Goal: Task Accomplishment & Management: Complete application form

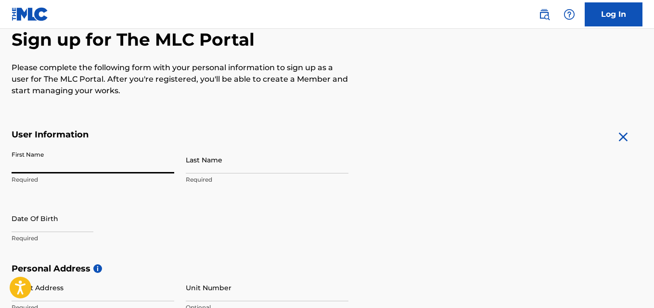
click at [90, 167] on input "First Name" at bounding box center [93, 159] width 163 height 27
type input "[PERSON_NAME]"
type input "Abba"
type input "[STREET_ADDRESS]"
type input "[GEOGRAPHIC_DATA]"
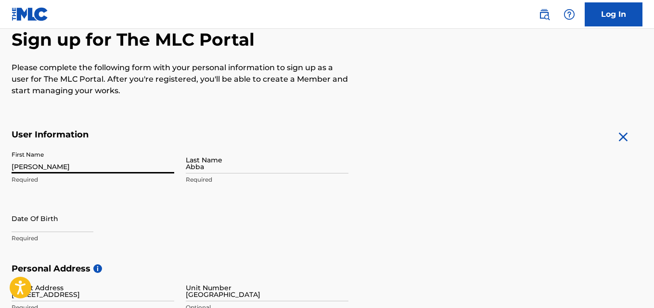
type input "[GEOGRAPHIC_DATA]"
type input "101241"
type input "234"
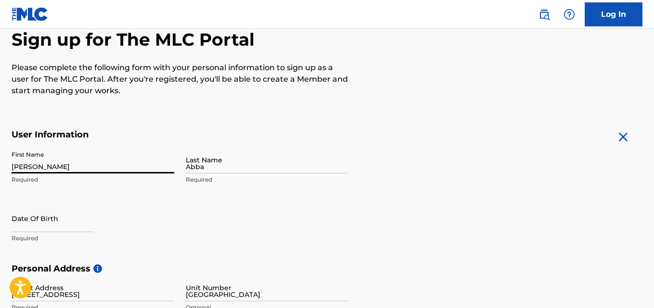
type input "808"
type input "0163395"
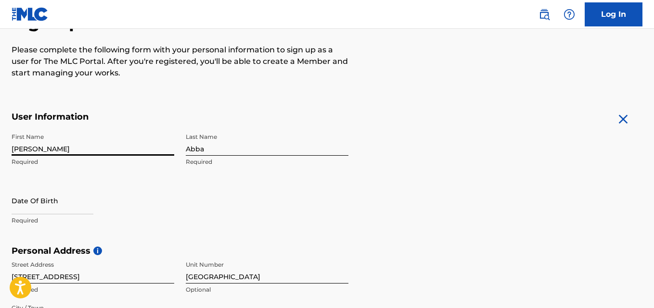
scroll to position [162, 0]
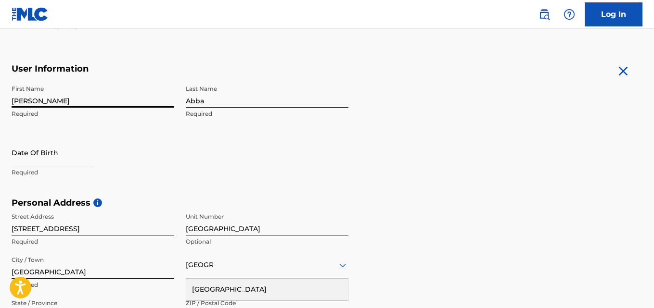
click at [51, 152] on input "text" at bounding box center [53, 152] width 82 height 27
select select "7"
select select "2025"
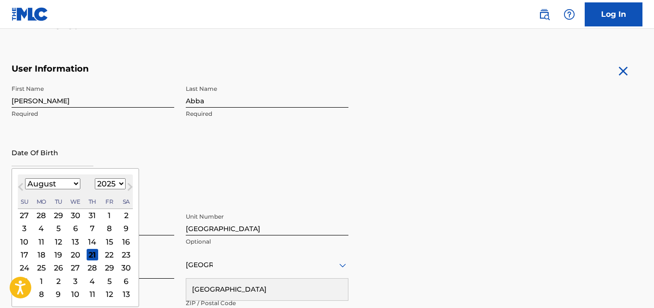
click at [76, 184] on select "January February March April May June July August September October November De…" at bounding box center [52, 183] width 55 height 11
select select "9"
click at [25, 178] on select "January February March April May June July August September October November De…" at bounding box center [52, 183] width 55 height 11
click at [109, 183] on select "1900 1901 1902 1903 1904 1905 1906 1907 1908 1909 1910 1911 1912 1913 1914 1915…" at bounding box center [110, 183] width 31 height 11
select select "1998"
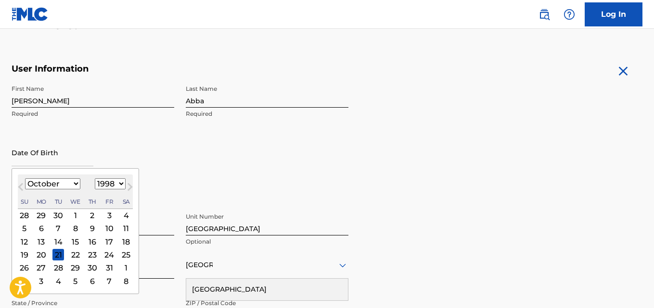
click at [95, 178] on select "1900 1901 1902 1903 1904 1905 1906 1907 1908 1909 1910 1911 1912 1913 1914 1915…" at bounding box center [110, 183] width 31 height 11
click at [402, 171] on form "User Information First Name [PERSON_NAME] Required Last Name Abba Required Date…" at bounding box center [327, 276] width 630 height 427
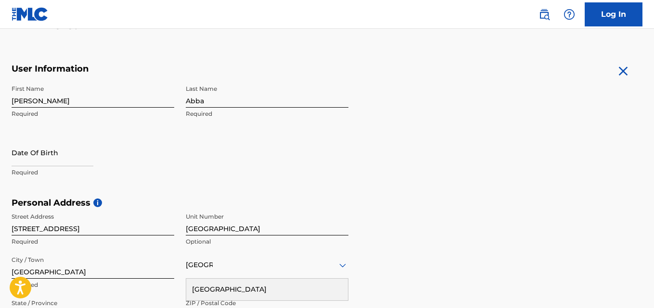
click at [63, 154] on input "text" at bounding box center [53, 152] width 82 height 27
select select "7"
select select "2025"
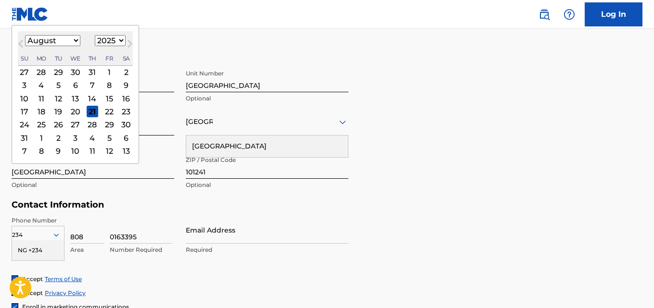
scroll to position [306, 0]
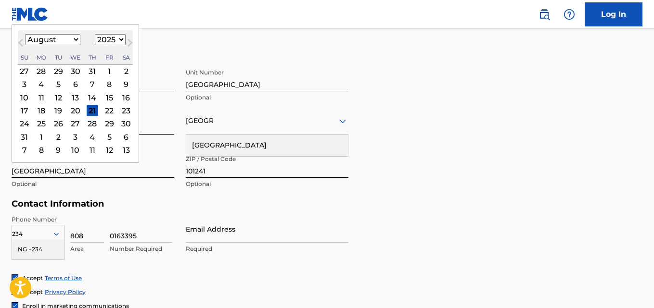
click at [28, 123] on div "24" at bounding box center [25, 124] width 12 height 12
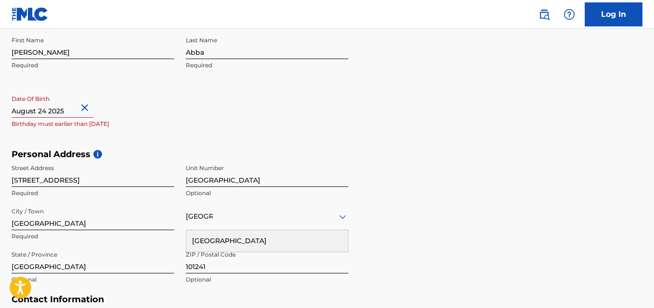
scroll to position [210, 0]
click at [60, 114] on input "text" at bounding box center [53, 104] width 82 height 27
select select "7"
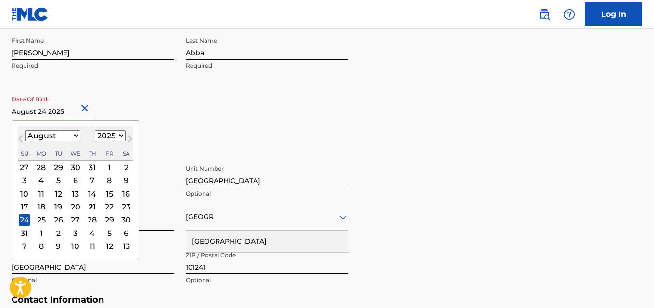
click at [115, 136] on select "1900 1901 1902 1903 1904 1905 1906 1907 1908 1909 1910 1911 1912 1913 1914 1915…" at bounding box center [110, 135] width 31 height 11
select select "1998"
click at [95, 130] on select "1900 1901 1902 1903 1904 1905 1906 1907 1908 1909 1910 1911 1912 1913 1914 1915…" at bounding box center [110, 135] width 31 height 11
click at [66, 138] on select "January February March April May June July August September October November De…" at bounding box center [52, 135] width 55 height 11
select select "9"
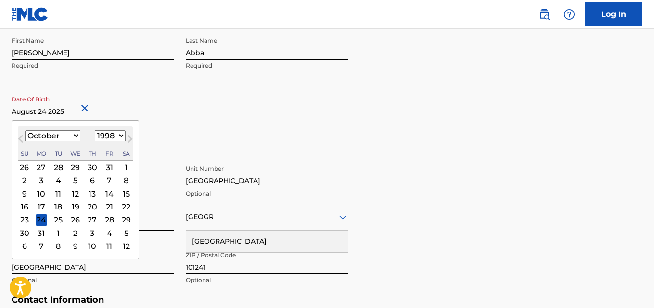
click at [25, 130] on select "January February March April May June July August September October November De…" at bounding box center [52, 135] width 55 height 11
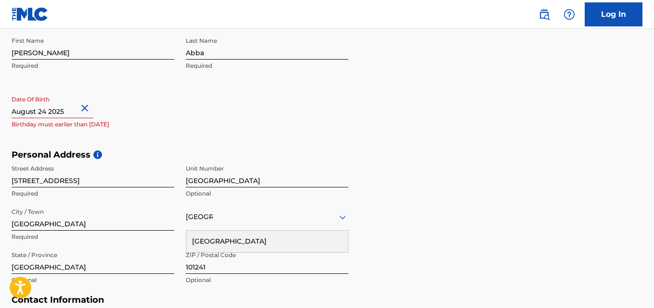
click at [180, 114] on div "First Name [PERSON_NAME] Required Last Name Abba Required Date Of Birth Birthda…" at bounding box center [180, 90] width 337 height 117
click at [48, 112] on input "text" at bounding box center [53, 104] width 82 height 27
select select "7"
select select "2025"
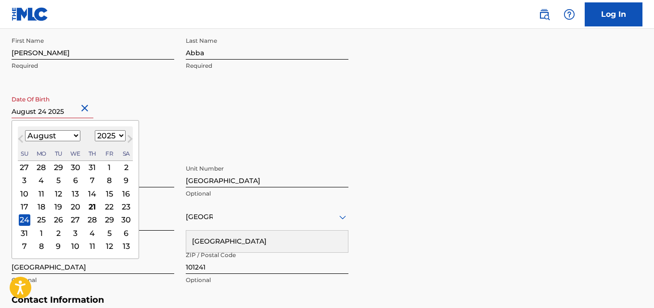
click at [65, 138] on select "January February March April May June July August September October November De…" at bounding box center [52, 135] width 55 height 11
select select "9"
click at [25, 130] on select "January February March April May June July August September October November De…" at bounding box center [52, 135] width 55 height 11
click at [104, 134] on select "1900 1901 1902 1903 1904 1905 1906 1907 1908 1909 1910 1911 1912 1913 1914 1915…" at bounding box center [110, 135] width 31 height 11
select select "1998"
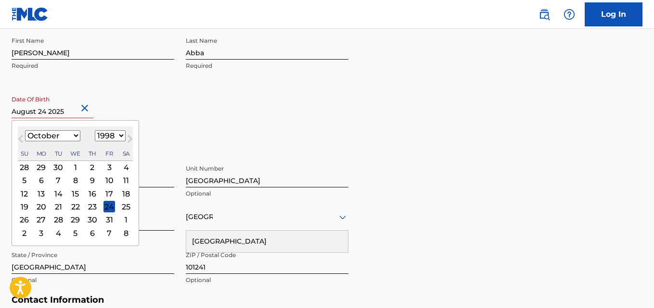
click at [95, 130] on select "1900 1901 1902 1903 1904 1905 1906 1907 1908 1909 1910 1911 1912 1913 1914 1915…" at bounding box center [110, 135] width 31 height 11
click at [122, 208] on div "24" at bounding box center [126, 207] width 12 height 12
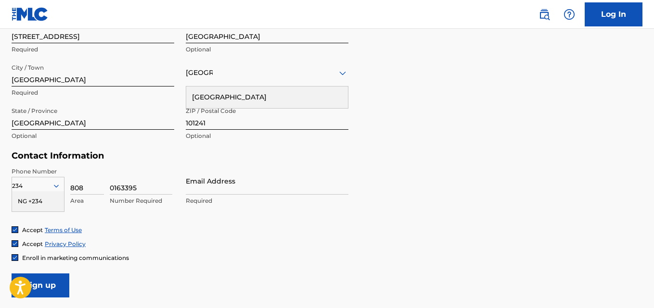
scroll to position [402, 0]
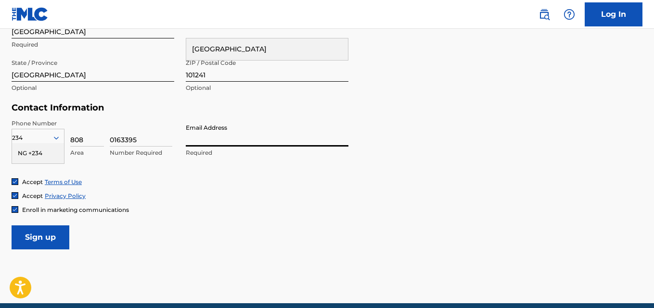
click at [205, 140] on input "Email Address" at bounding box center [267, 132] width 163 height 27
type input "[EMAIL_ADDRESS][DOMAIN_NAME]"
click at [59, 230] on input "Sign up" at bounding box center [41, 238] width 58 height 24
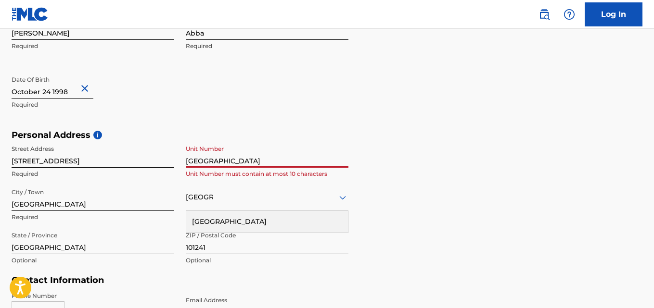
drag, startPoint x: 239, startPoint y: 161, endPoint x: 168, endPoint y: 161, distance: 70.7
click at [168, 161] on div "Street Address [STREET_ADDRESS] Required Unit [GEOGRAPHIC_DATA] Unit Number mus…" at bounding box center [180, 205] width 337 height 130
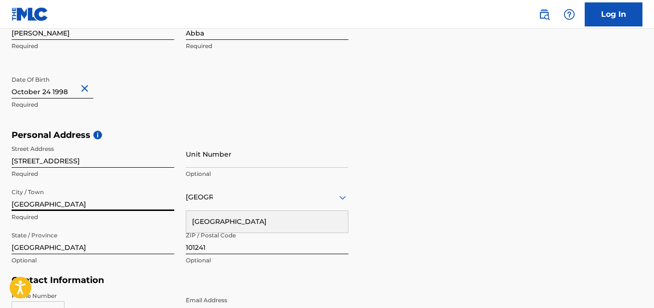
click at [64, 203] on input "[GEOGRAPHIC_DATA]" at bounding box center [93, 197] width 163 height 27
drag, startPoint x: 32, startPoint y: 207, endPoint x: 7, endPoint y: 209, distance: 25.1
click at [7, 209] on div "The MLC uses identity verification before a user is registered to comply with K…" at bounding box center [327, 143] width 654 height 558
type input "[GEOGRAPHIC_DATA]"
click at [413, 261] on div "Personal Address i Street Address [STREET_ADDRESS] Required Unit Number Optiona…" at bounding box center [327, 203] width 630 height 146
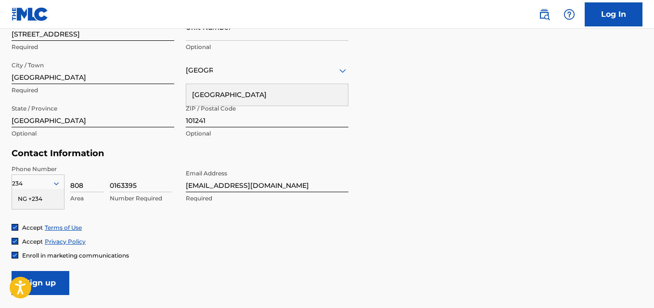
scroll to position [374, 0]
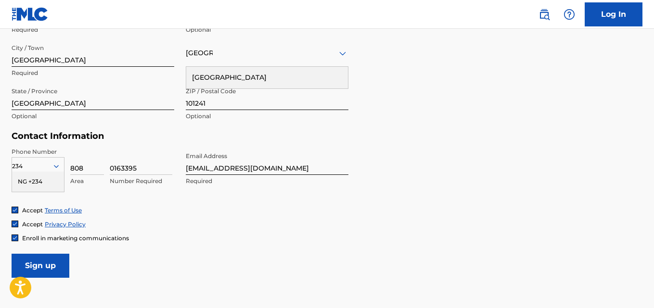
click at [41, 271] on input "Sign up" at bounding box center [41, 266] width 58 height 24
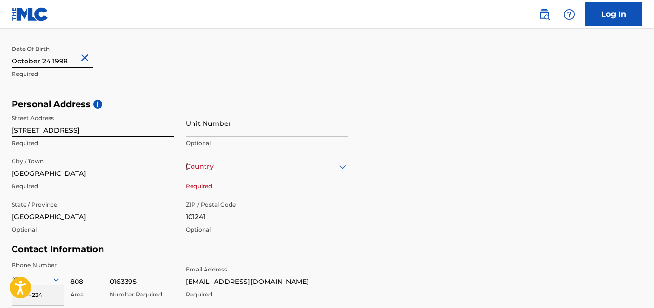
scroll to position [278, 0]
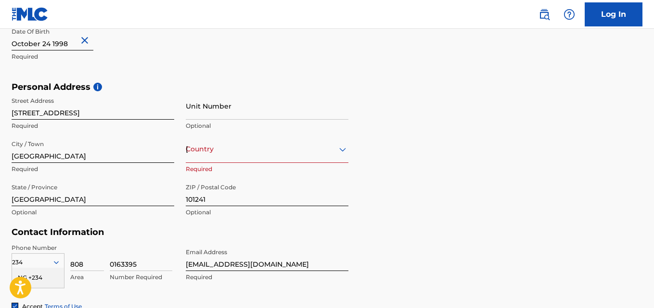
click at [259, 152] on div "[GEOGRAPHIC_DATA]" at bounding box center [267, 149] width 163 height 12
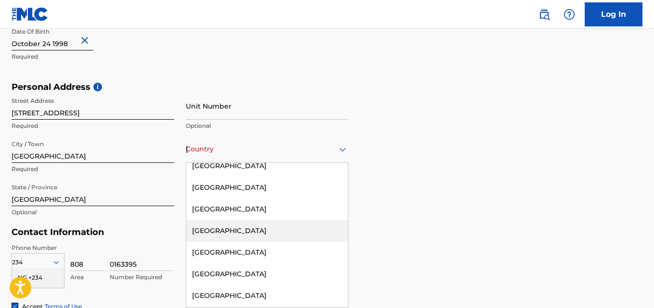
scroll to position [3174, 0]
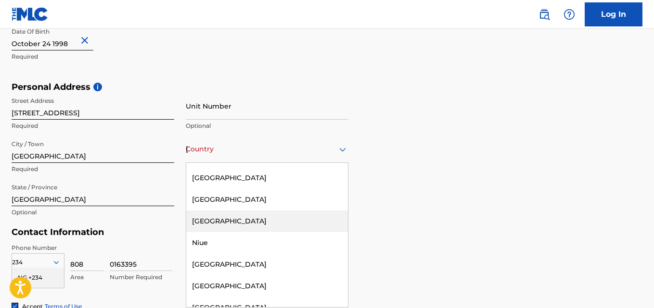
click at [252, 211] on div "[GEOGRAPHIC_DATA]" at bounding box center [267, 222] width 162 height 22
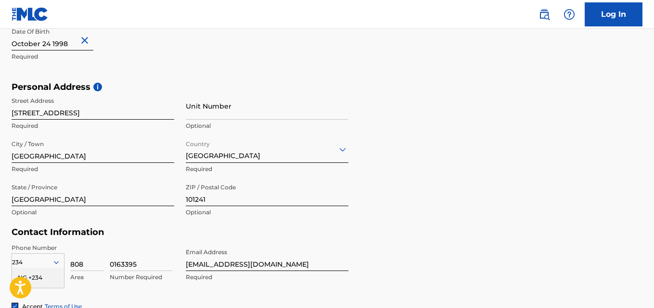
click at [453, 192] on div "Personal Address i Street Address [STREET_ADDRESS] Required Unit Number Optiona…" at bounding box center [327, 155] width 630 height 146
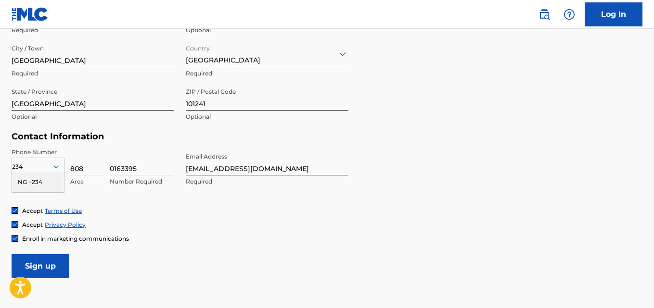
scroll to position [374, 0]
click at [59, 265] on input "Sign up" at bounding box center [41, 266] width 58 height 24
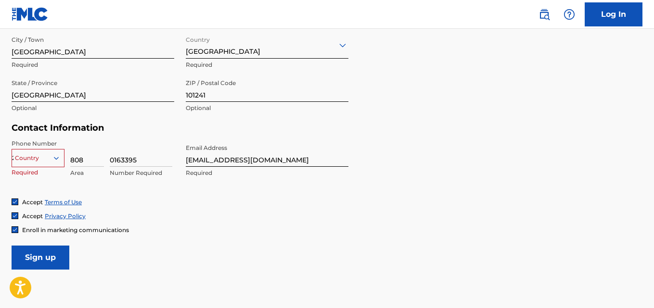
click at [33, 163] on div "option , selected. Select is focused ,type to refine list, press Down to open t…" at bounding box center [38, 156] width 53 height 14
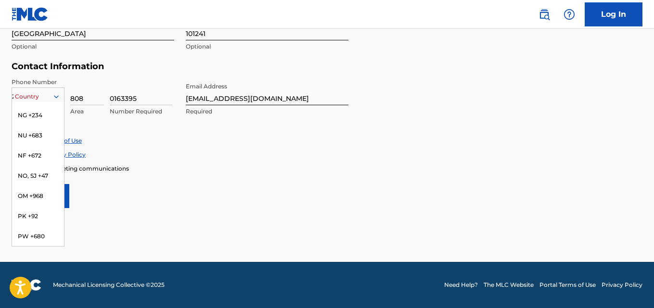
scroll to position [2898, 0]
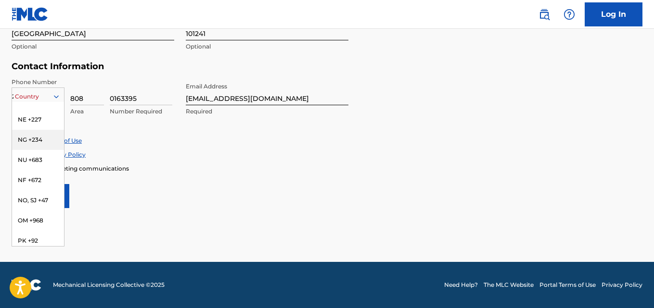
click at [34, 150] on div "NG +234" at bounding box center [38, 140] width 52 height 20
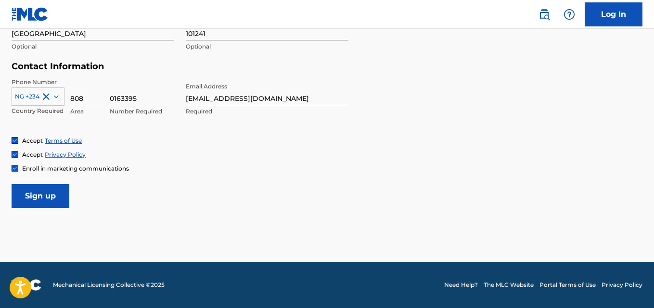
click at [245, 154] on div "Accept Privacy Policy" at bounding box center [327, 155] width 630 height 8
click at [58, 198] on input "Sign up" at bounding box center [41, 196] width 58 height 24
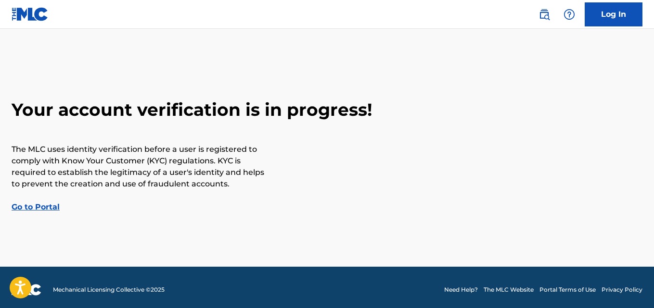
click at [38, 207] on link "Go to Portal" at bounding box center [36, 206] width 48 height 9
